Goal: Task Accomplishment & Management: Manage account settings

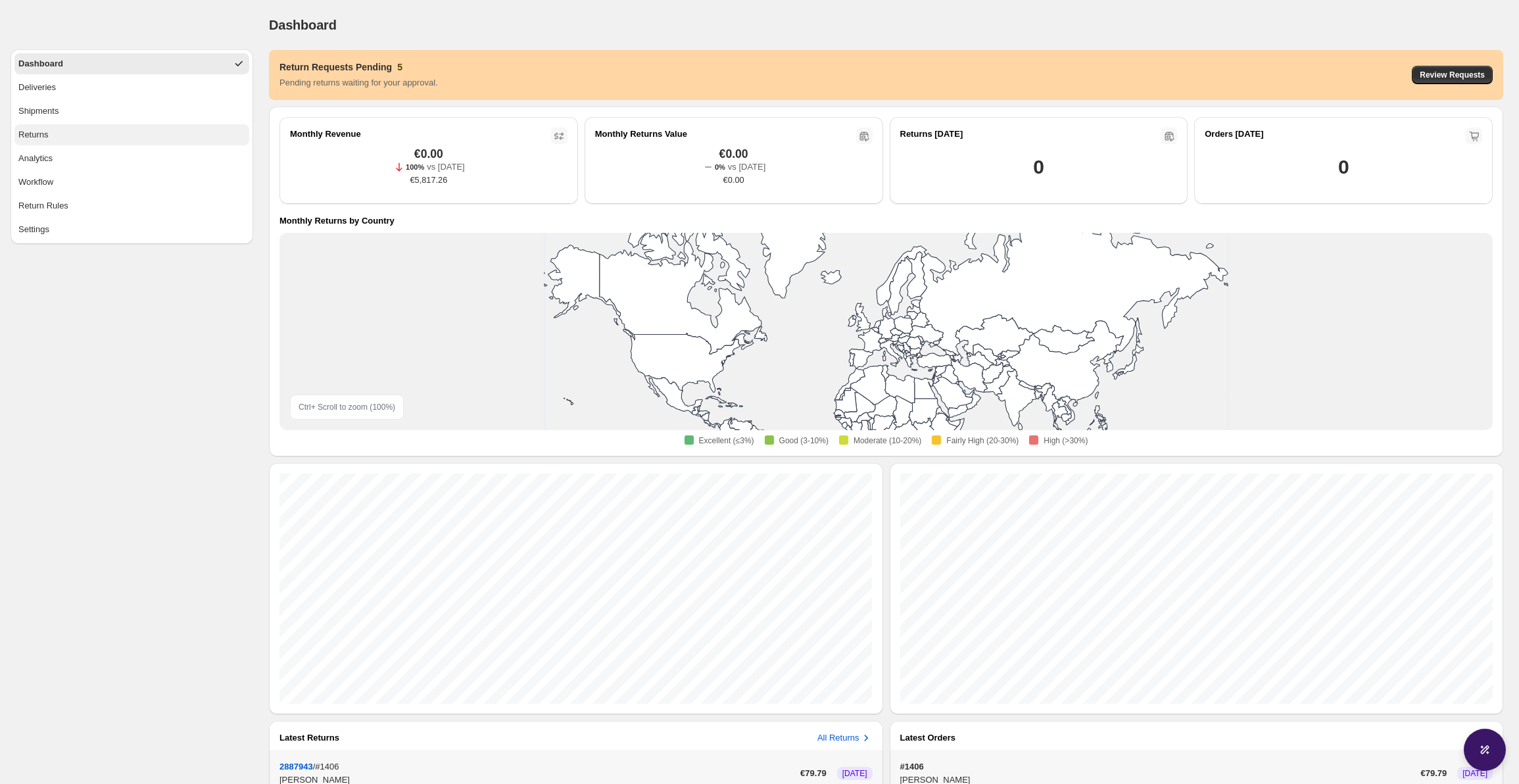
click at [134, 130] on button "Returns" at bounding box center [132, 134] width 235 height 21
click at [1446, 73] on span "Review Requests" at bounding box center [1452, 75] width 65 height 11
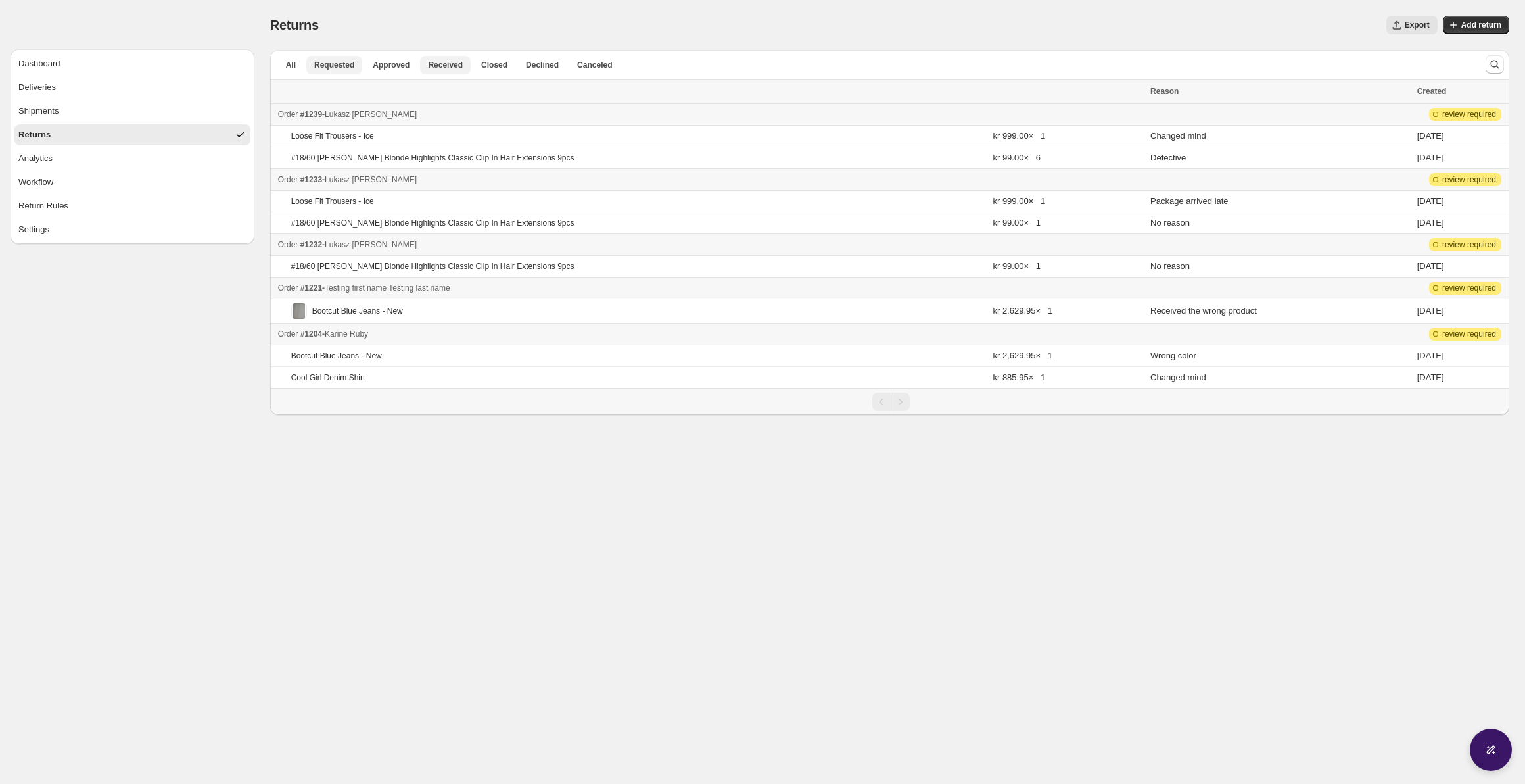
click at [441, 61] on span "Received" at bounding box center [445, 65] width 35 height 11
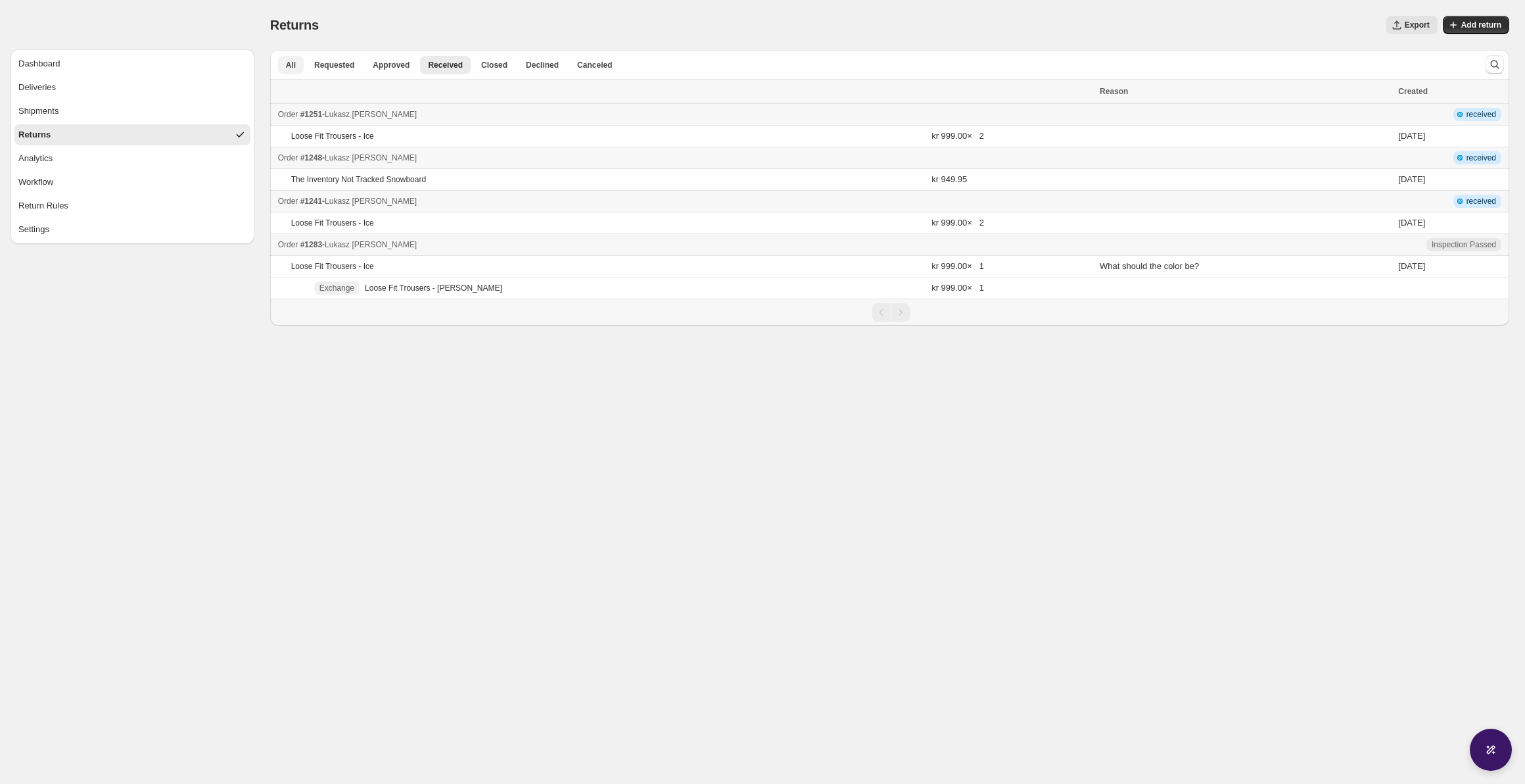
click at [289, 68] on span "All" at bounding box center [290, 65] width 10 height 11
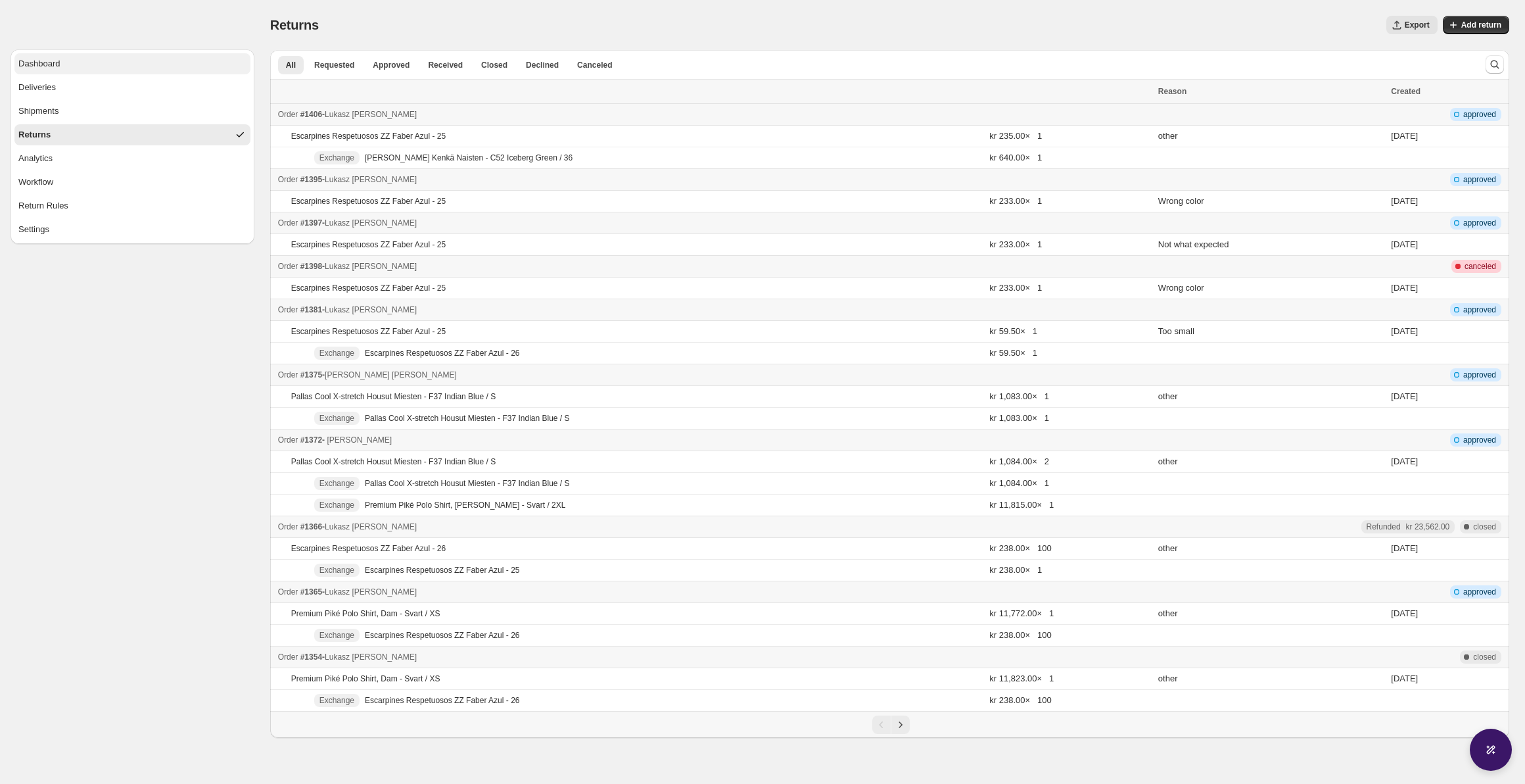
click at [134, 60] on button "Dashboard" at bounding box center [132, 63] width 236 height 21
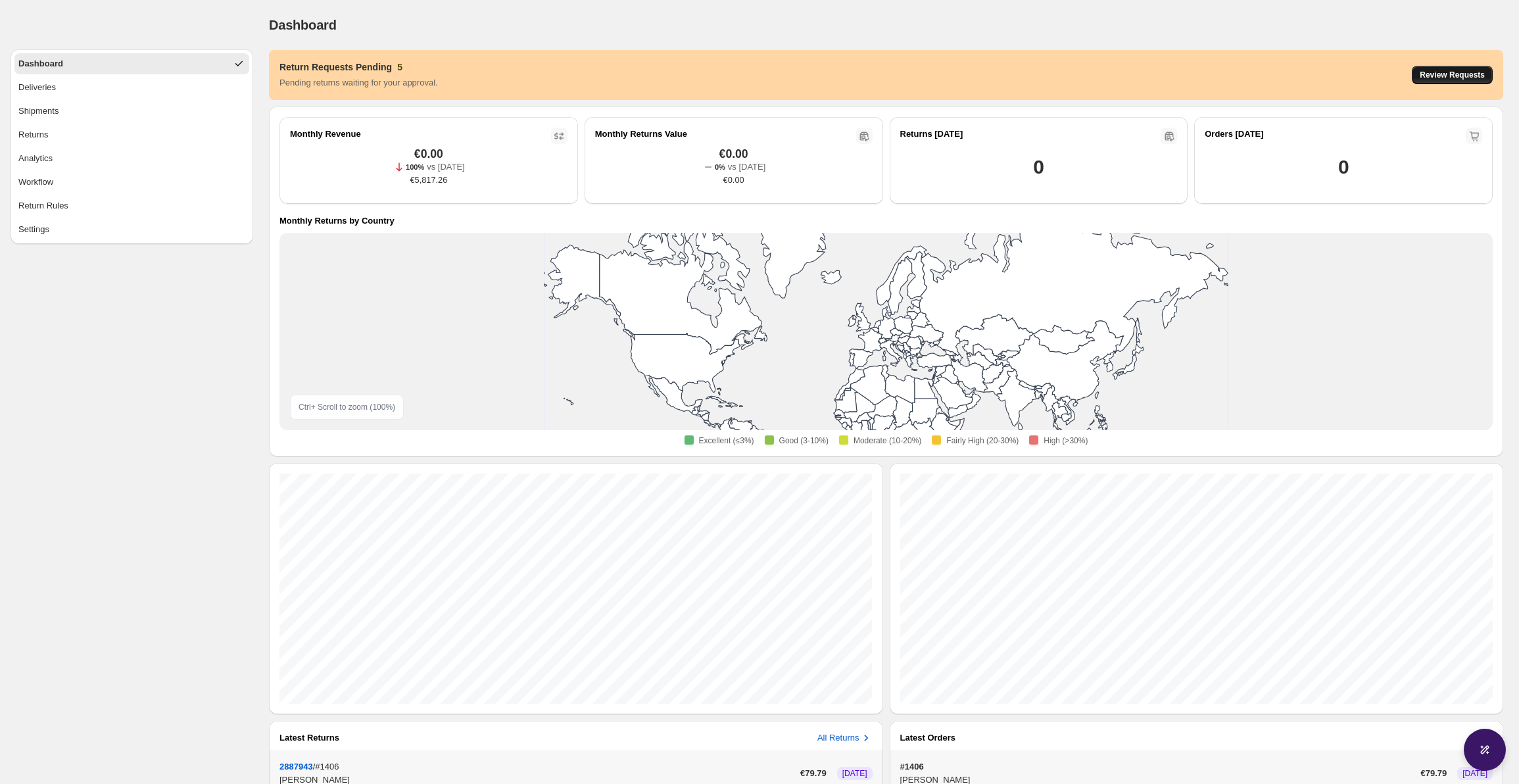
click at [1433, 73] on span "Review Requests" at bounding box center [1452, 75] width 65 height 11
